Goal: Task Accomplishment & Management: Manage account settings

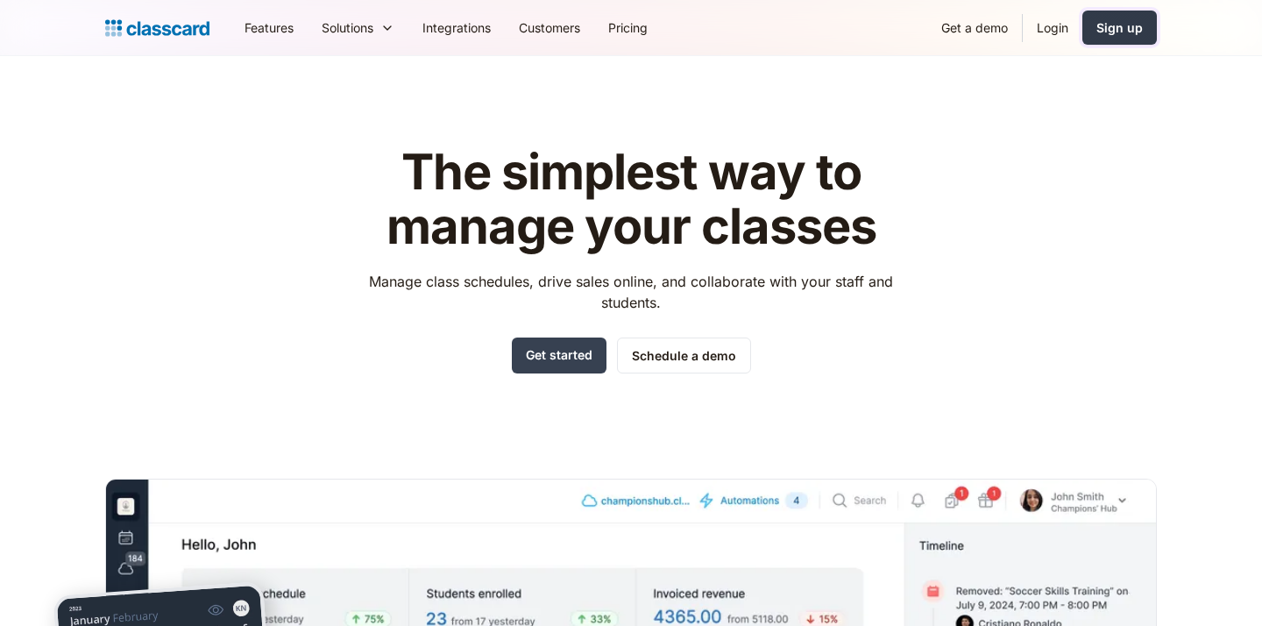
click at [1112, 26] on div "Sign up" at bounding box center [1119, 27] width 46 height 18
click at [1050, 22] on link "Login" at bounding box center [1052, 27] width 60 height 39
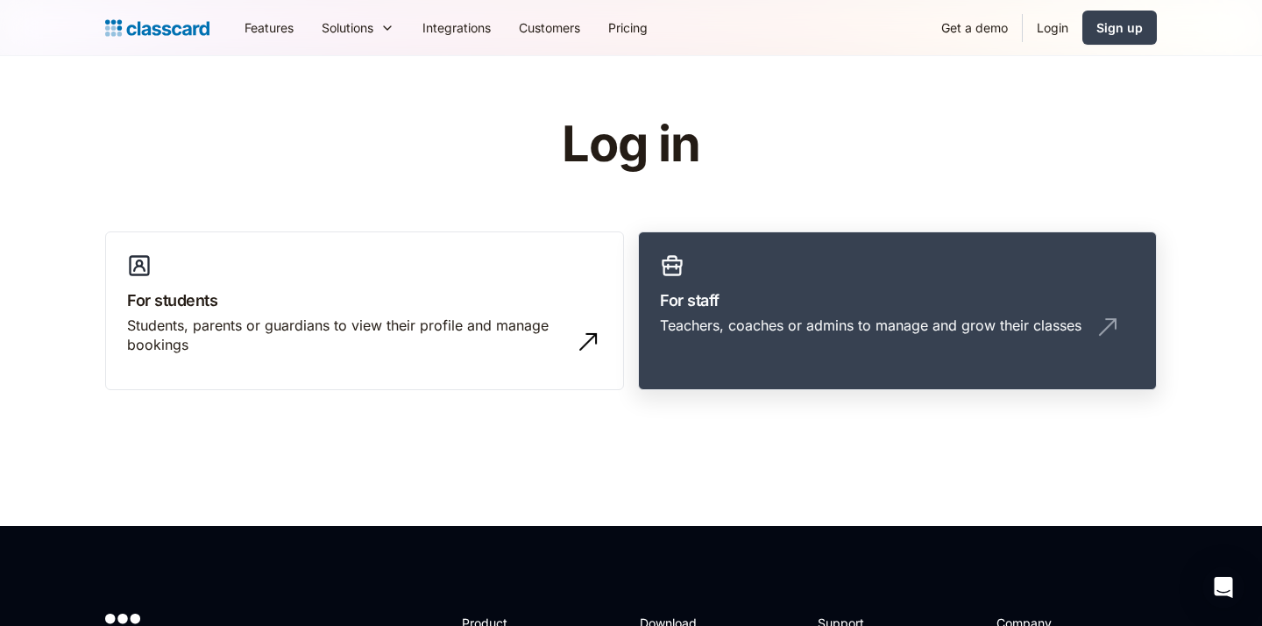
click at [931, 278] on link "For staff Teachers, coaches or admins to manage and grow their classes" at bounding box center [897, 310] width 519 height 159
